Goal: Obtain resource: Download file/media

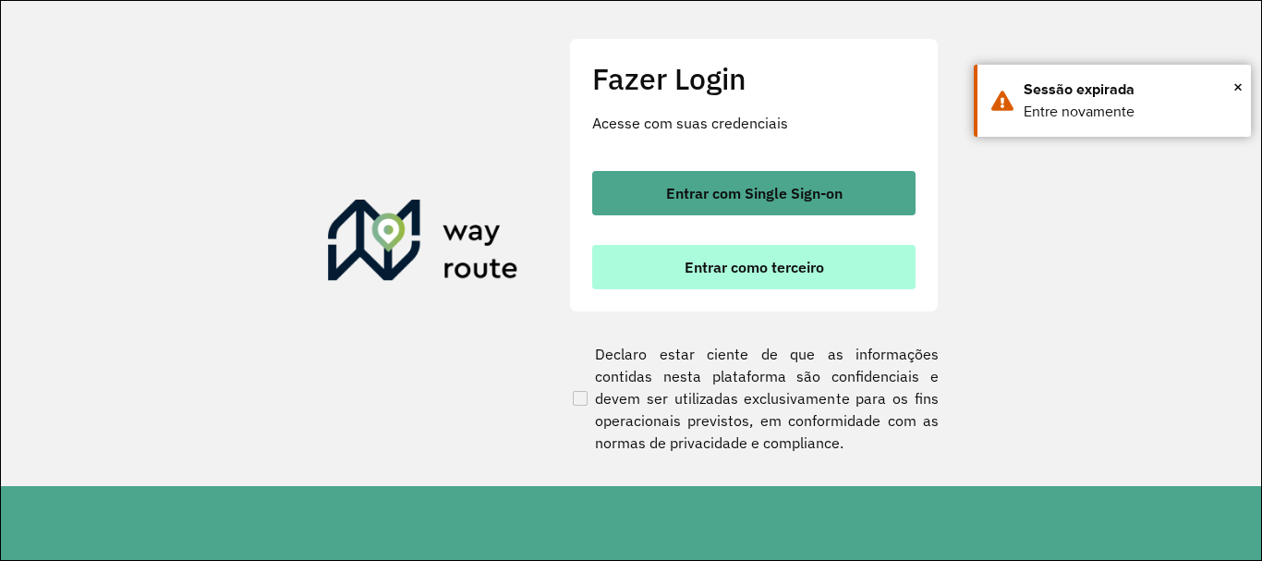
click at [656, 245] on button "Entrar como terceiro" at bounding box center [753, 267] width 323 height 44
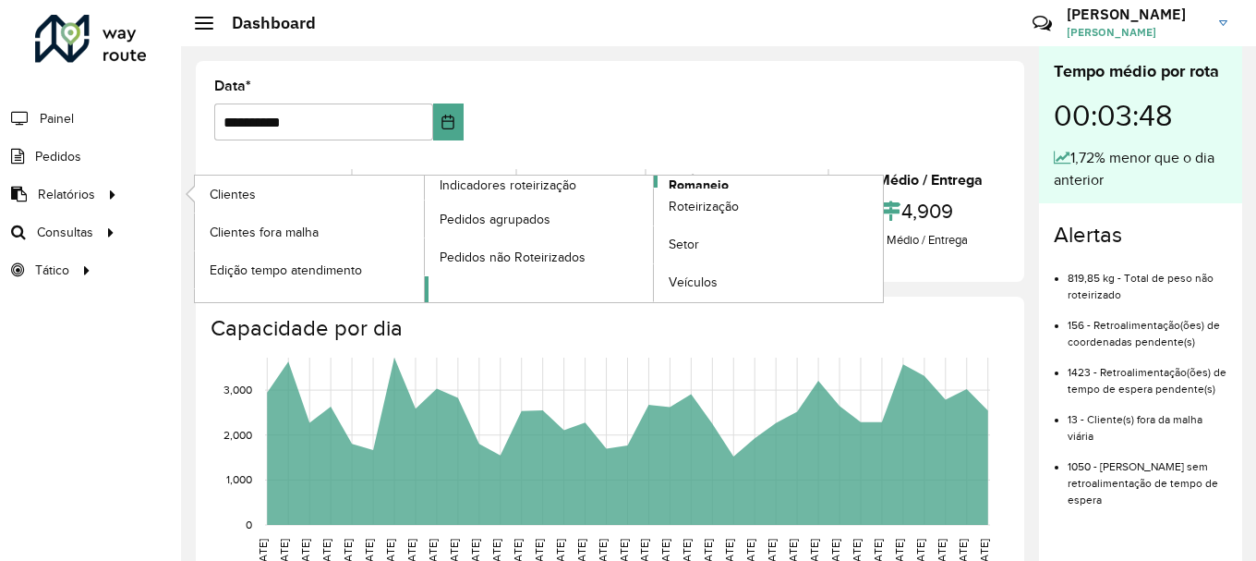
click at [683, 182] on span "Romaneio" at bounding box center [699, 184] width 60 height 19
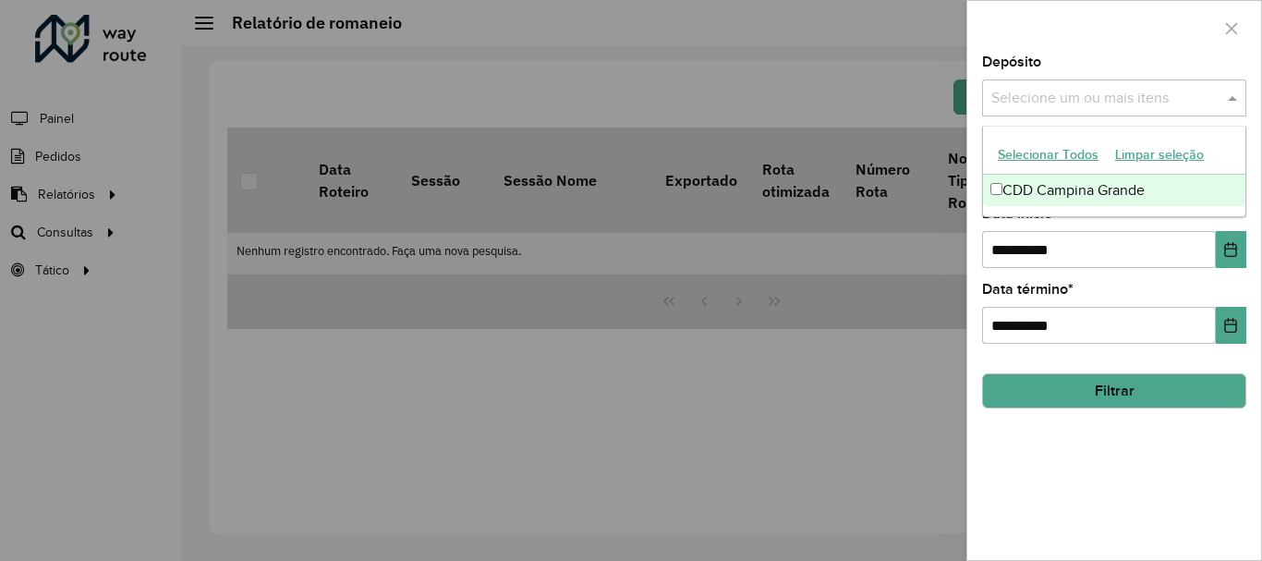
click at [1119, 103] on input "text" at bounding box center [1104, 99] width 236 height 22
click at [1092, 183] on div "CDD Campina Grande" at bounding box center [1114, 190] width 262 height 31
click at [1047, 12] on div at bounding box center [1114, 28] width 294 height 54
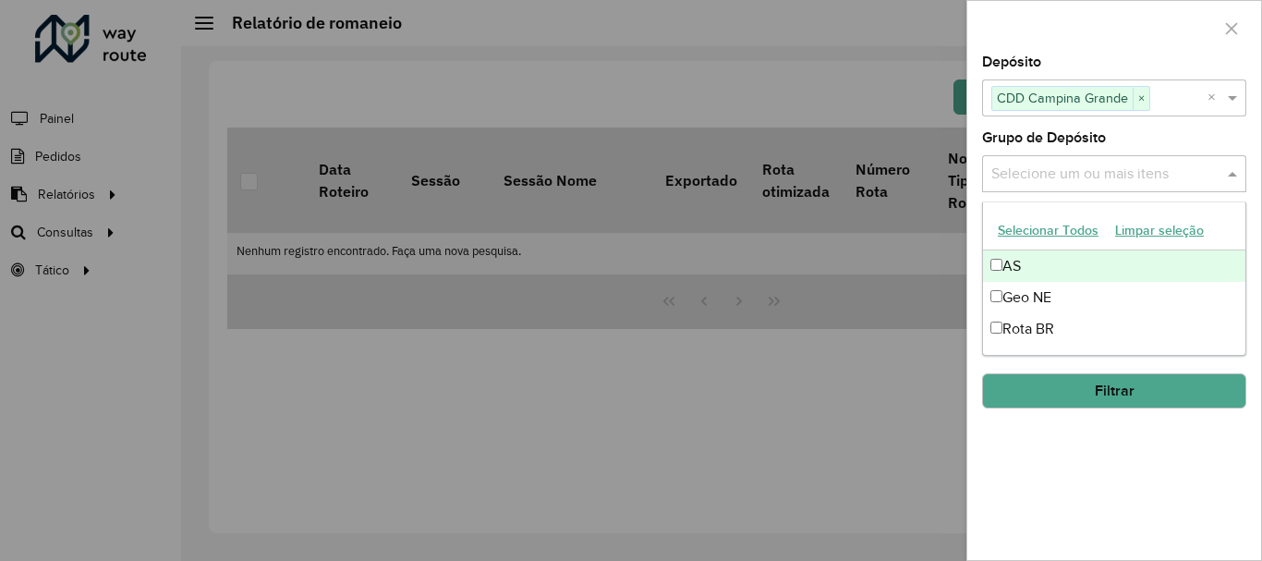
click at [1054, 175] on input "text" at bounding box center [1104, 174] width 236 height 22
drag, startPoint x: 1019, startPoint y: 276, endPoint x: 1011, endPoint y: 284, distance: 10.4
click at [1017, 279] on div "AS" at bounding box center [1114, 265] width 262 height 31
click at [1009, 263] on div "AS" at bounding box center [1114, 265] width 262 height 31
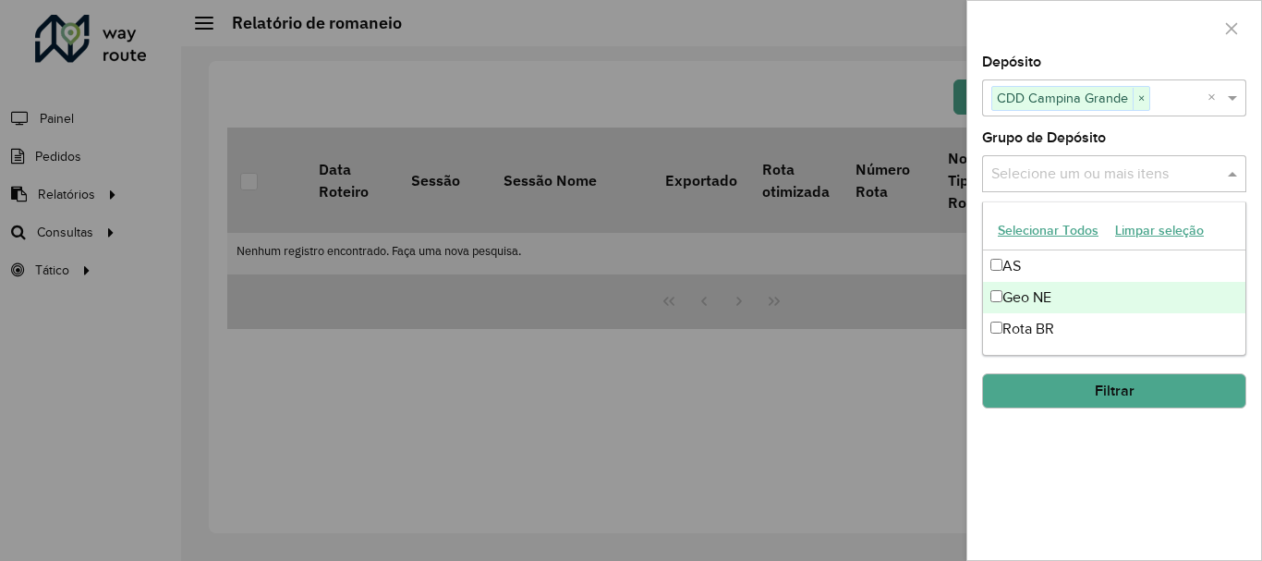
click at [1022, 296] on div "Geo NE" at bounding box center [1114, 297] width 262 height 31
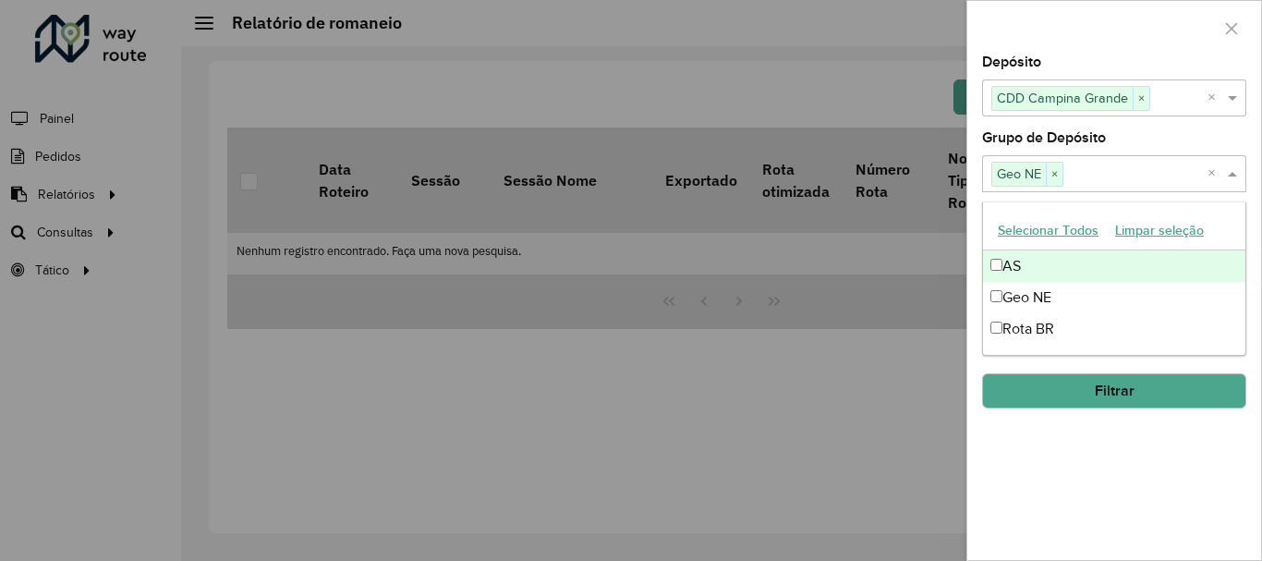
click at [1050, 20] on div at bounding box center [1114, 28] width 294 height 54
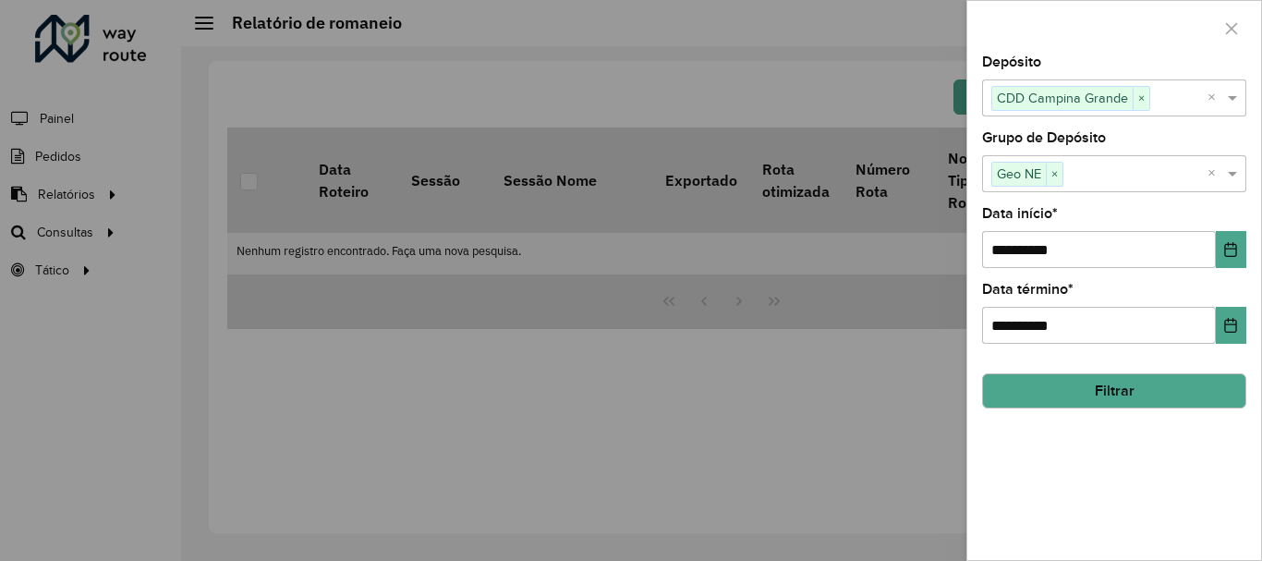
click at [1090, 398] on button "Filtrar" at bounding box center [1114, 390] width 264 height 35
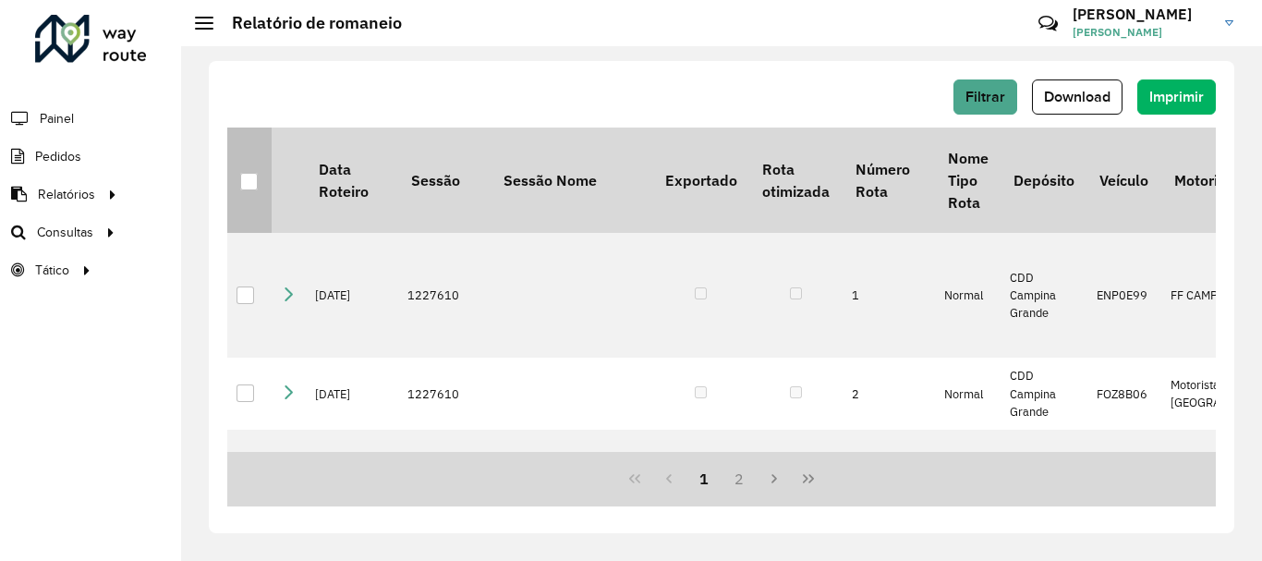
click at [248, 183] on div at bounding box center [249, 182] width 18 height 18
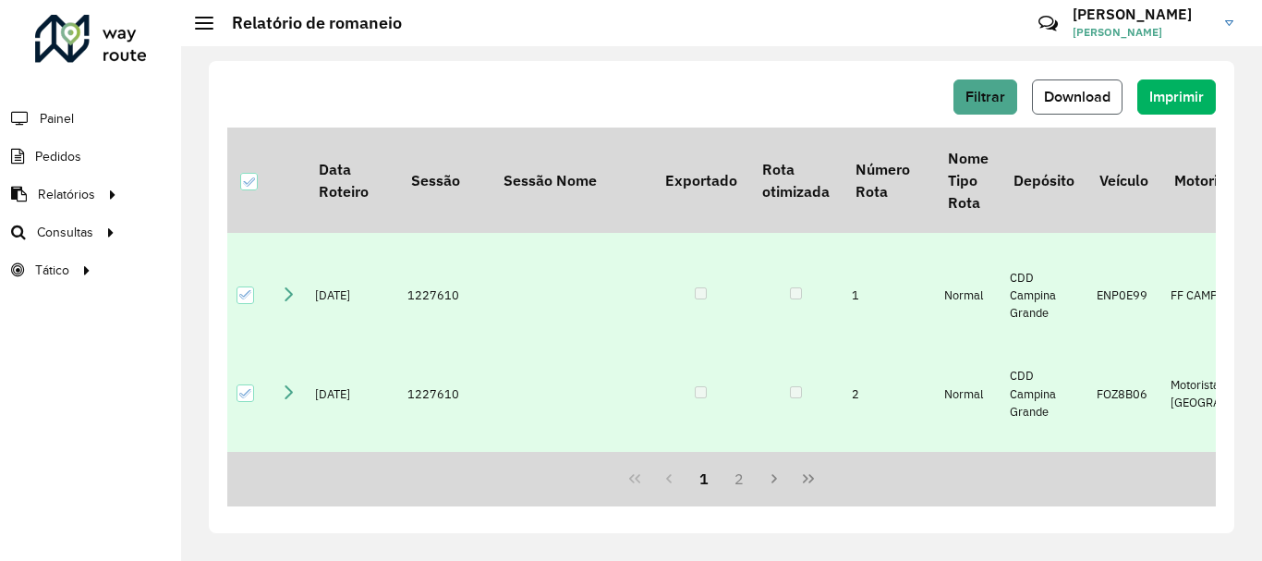
click at [1082, 95] on span "Download" at bounding box center [1077, 97] width 67 height 16
